Goal: Task Accomplishment & Management: Use online tool/utility

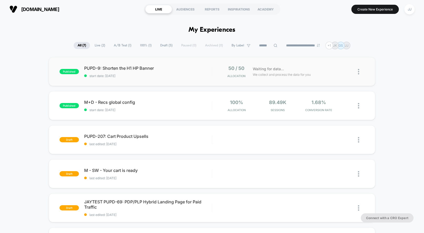
click at [358, 73] on img at bounding box center [358, 72] width 1 height 6
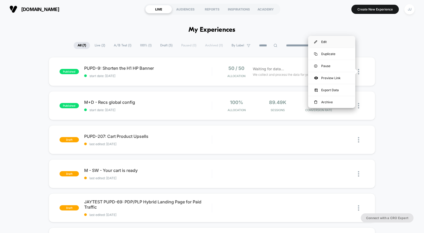
click at [327, 42] on div "Edit" at bounding box center [331, 42] width 47 height 12
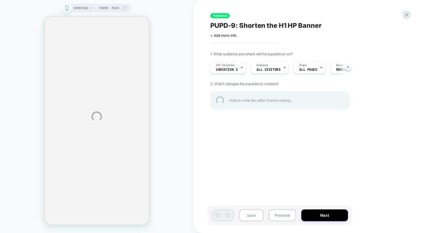
click at [241, 68] on div "HOMEPAGE Theme: MAIN Published PUPD-9: Shorten the H1 HP Banner Click to edit e…" at bounding box center [212, 116] width 424 height 233
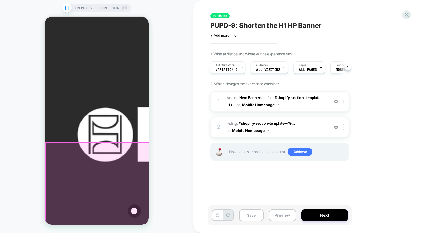
scroll to position [20, 0]
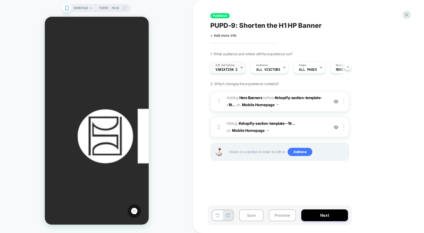
click at [241, 67] on icon at bounding box center [241, 67] width 3 height 3
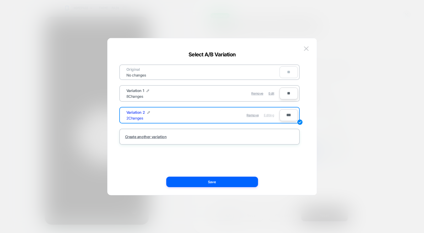
click at [208, 96] on div "Remove Edit" at bounding box center [240, 93] width 74 height 10
click at [228, 94] on div "Remove Edit" at bounding box center [240, 93] width 74 height 10
click at [269, 93] on span "Edit" at bounding box center [271, 93] width 6 height 4
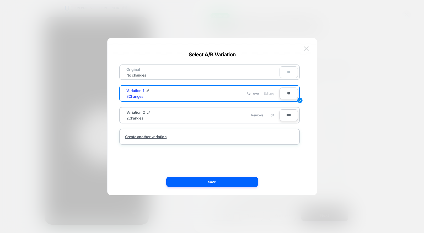
click at [307, 48] on img at bounding box center [306, 48] width 5 height 4
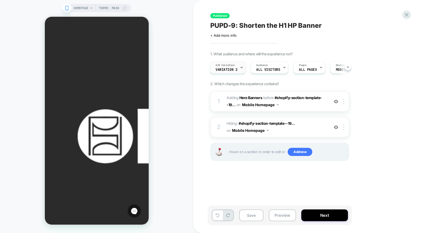
click at [236, 70] on span "Variation 2" at bounding box center [226, 70] width 22 height 4
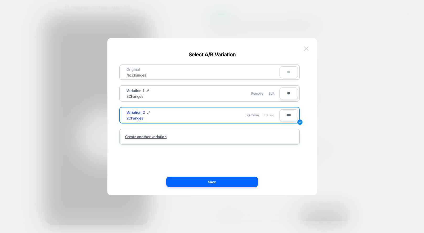
click at [305, 49] on img at bounding box center [306, 48] width 5 height 4
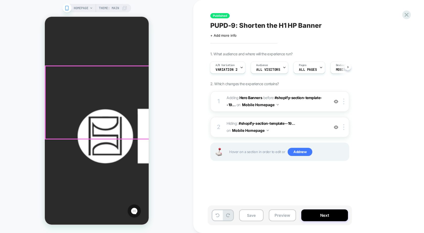
scroll to position [0, 0]
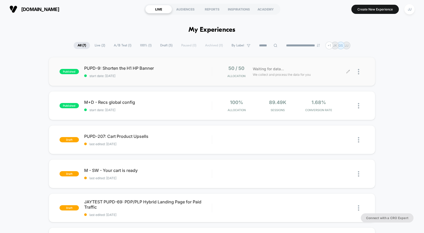
click at [359, 70] on img at bounding box center [358, 72] width 1 height 6
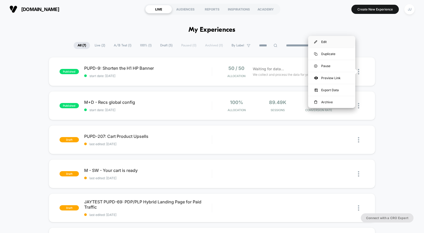
click at [320, 40] on div "Edit" at bounding box center [331, 42] width 47 height 12
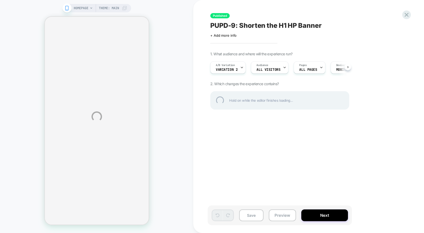
click at [241, 68] on div "HOMEPAGE Theme: MAIN Published PUPD-9: Shorten the H1 HP Banner Click to edit e…" at bounding box center [212, 116] width 424 height 233
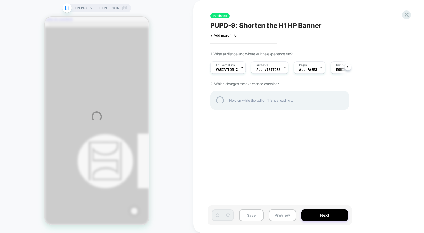
click at [247, 65] on div "A/B Variation Variation 2 Audience All Visitors Pages ALL PAGES Devices MOBILE …" at bounding box center [277, 68] width 139 height 18
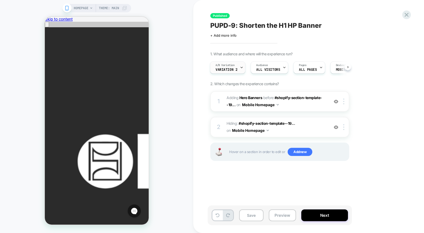
click at [242, 66] on icon at bounding box center [241, 67] width 3 height 3
